Goal: Task Accomplishment & Management: Manage account settings

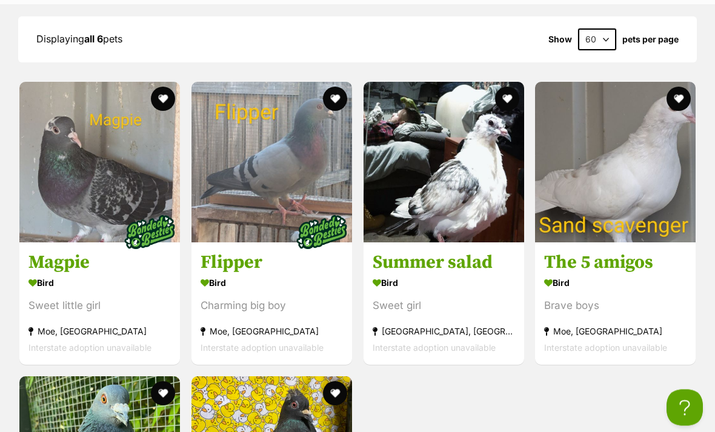
scroll to position [1006, 0]
click at [77, 278] on div "Bird" at bounding box center [99, 283] width 142 height 18
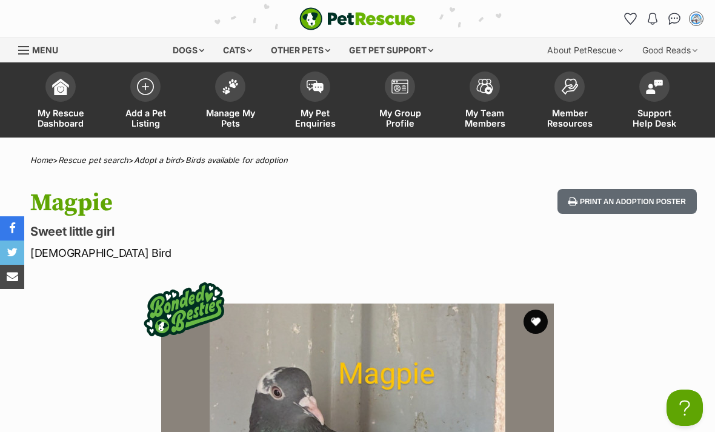
click at [700, 15] on img "My account" at bounding box center [697, 19] width 12 height 12
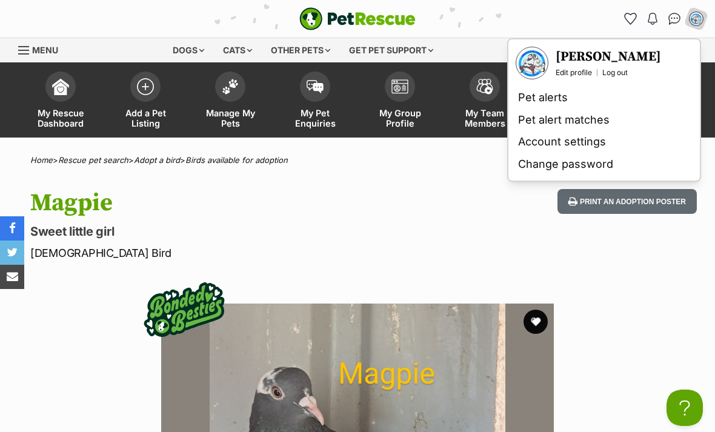
click at [596, 59] on h3 "[PERSON_NAME]" at bounding box center [608, 57] width 105 height 17
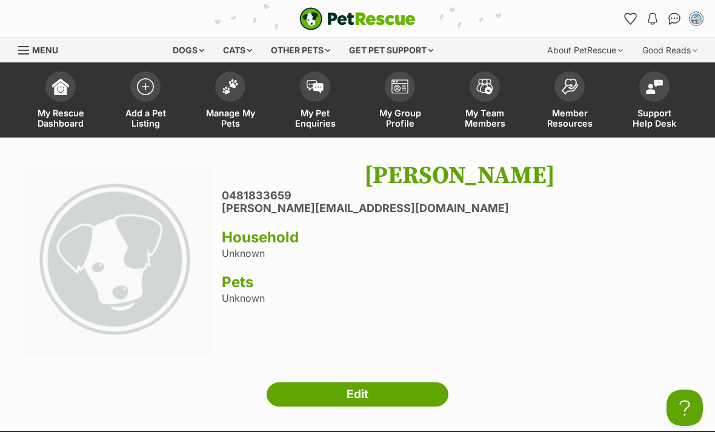
click at [421, 104] on link "My Group Profile" at bounding box center [400, 101] width 85 height 72
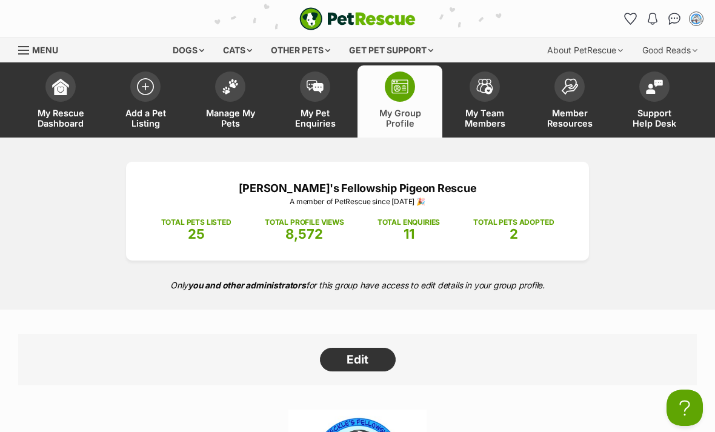
click at [373, 355] on link "Edit" at bounding box center [358, 360] width 76 height 24
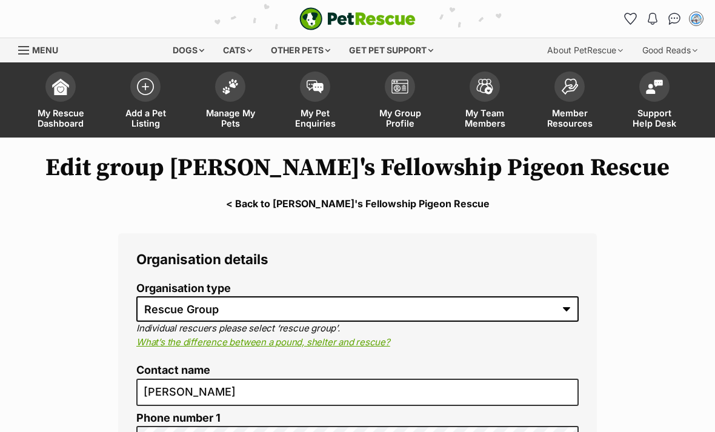
select select "rescue group"
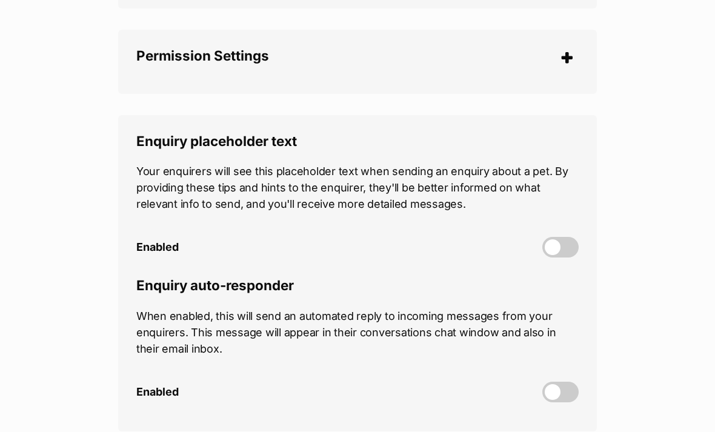
scroll to position [2911, 0]
click at [573, 236] on span at bounding box center [561, 246] width 36 height 21
click at [0, 0] on input "Enabled" at bounding box center [0, 0] width 0 height 0
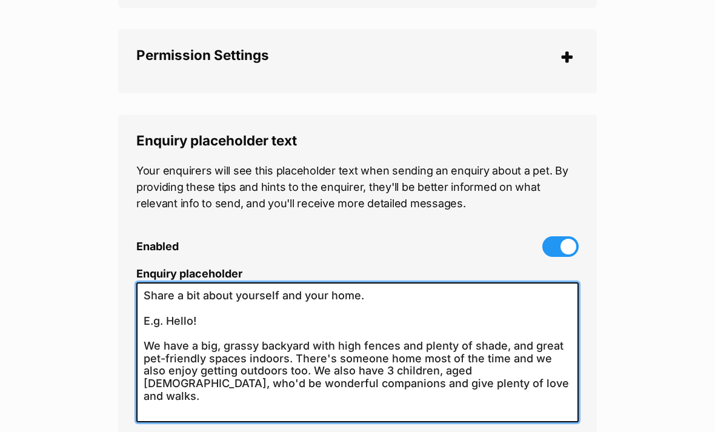
click at [521, 352] on textarea "Share a bit about yourself and your home. E.g. Hello! We have a big, grassy bac…" at bounding box center [357, 353] width 443 height 140
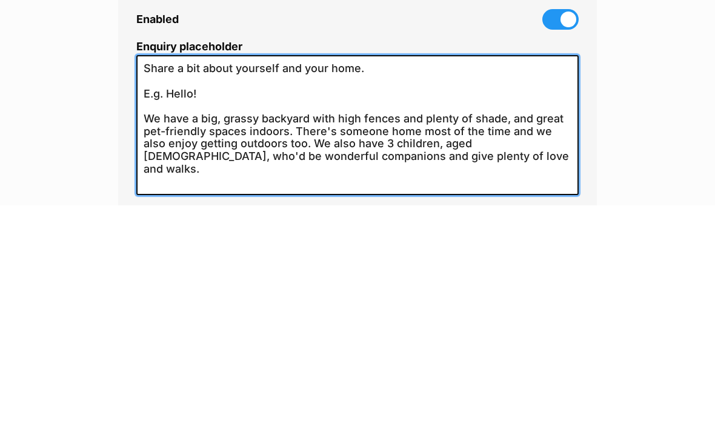
click at [164, 283] on textarea "Share a bit about yourself and your home. E.g. Hello! We have a big, grassy bac…" at bounding box center [357, 353] width 443 height 140
click at [162, 283] on textarea "Share a bit about yourself and your home. E.g. Hello! We have a big, grassy bac…" at bounding box center [357, 353] width 443 height 140
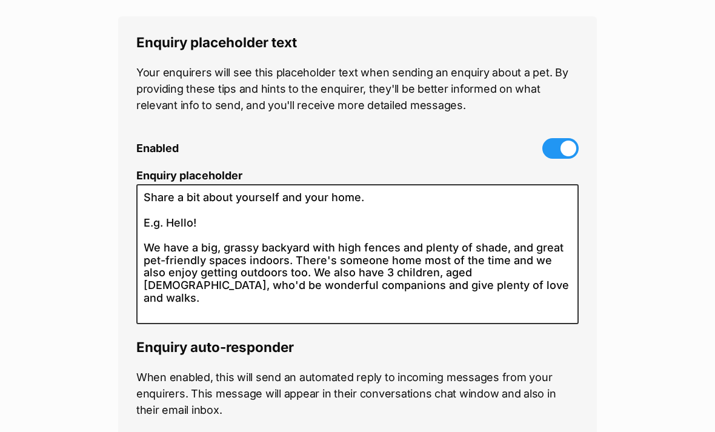
scroll to position [3009, 0]
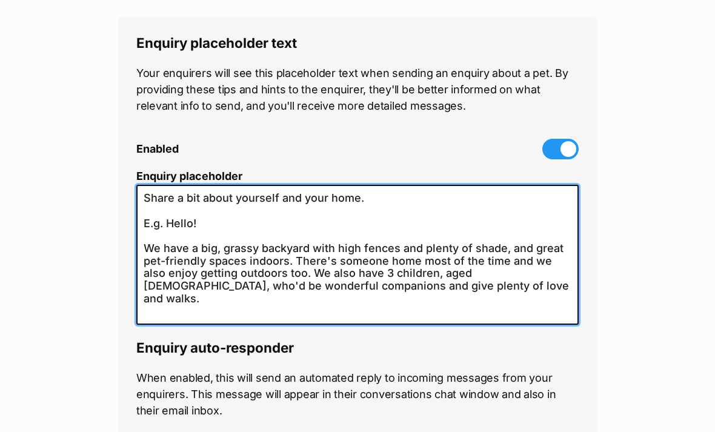
click at [486, 272] on textarea "Share a bit about yourself and your home. E.g. Hello! We have a big, grassy bac…" at bounding box center [357, 255] width 443 height 140
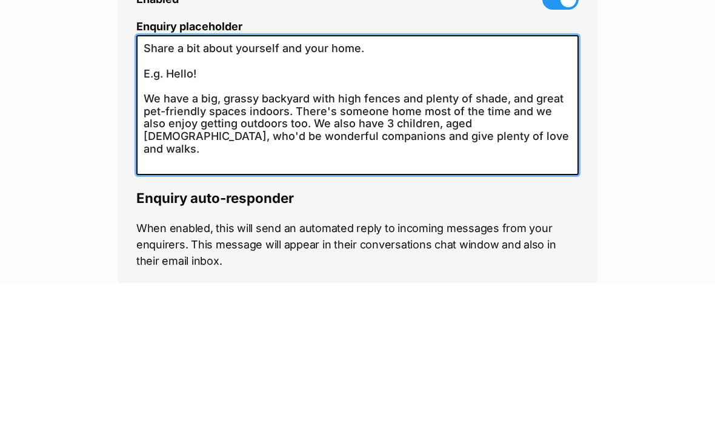
click at [160, 185] on textarea "Share a bit about yourself and your home. E.g. Hello! We have a big, grassy bac…" at bounding box center [357, 255] width 443 height 140
click at [155, 185] on textarea "Share a bit about yourself and your home. E.g. Hello! We have a big, grassy bac…" at bounding box center [357, 255] width 443 height 140
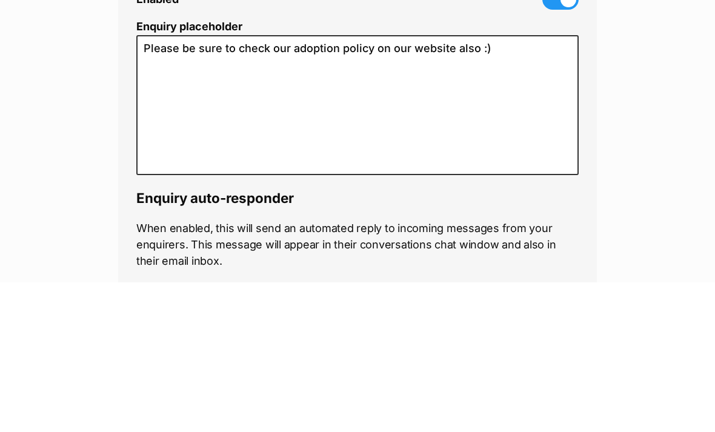
scroll to position [3159, 0]
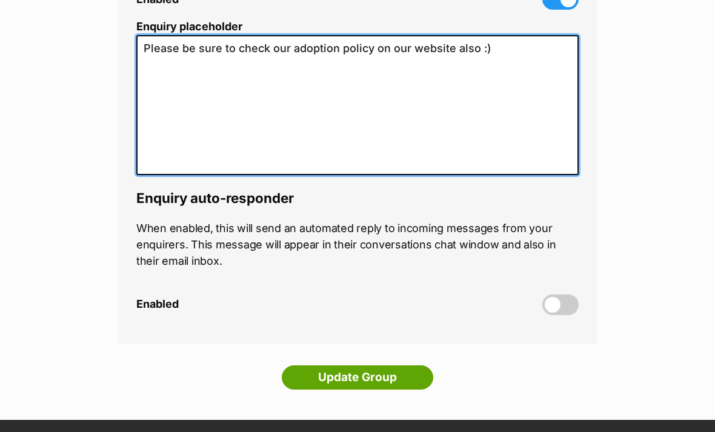
type textarea "Please be sure to check our adoption policy on our website also :)"
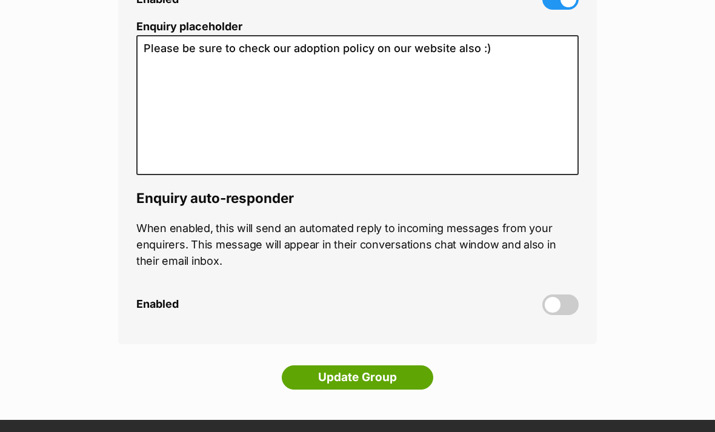
click at [404, 366] on input "Update Group" at bounding box center [358, 378] width 152 height 24
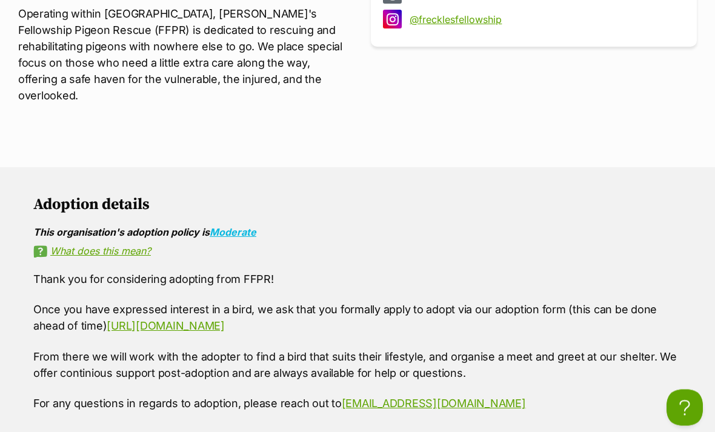
scroll to position [880, 0]
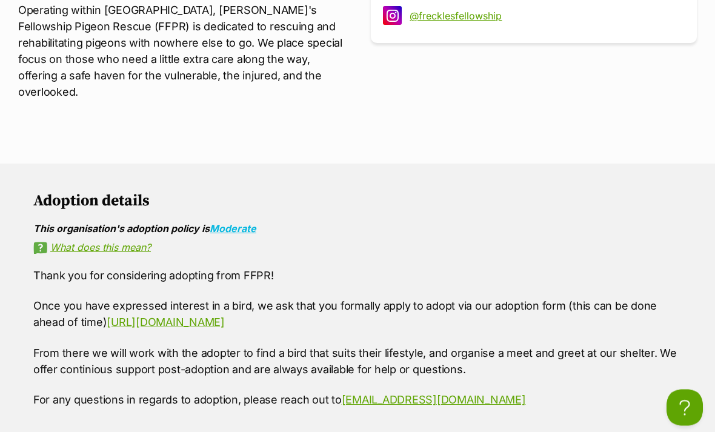
click at [130, 316] on link "https://forms.gle/cjP9TZJcKAgkze6A6" at bounding box center [166, 322] width 118 height 13
